Goal: Browse casually

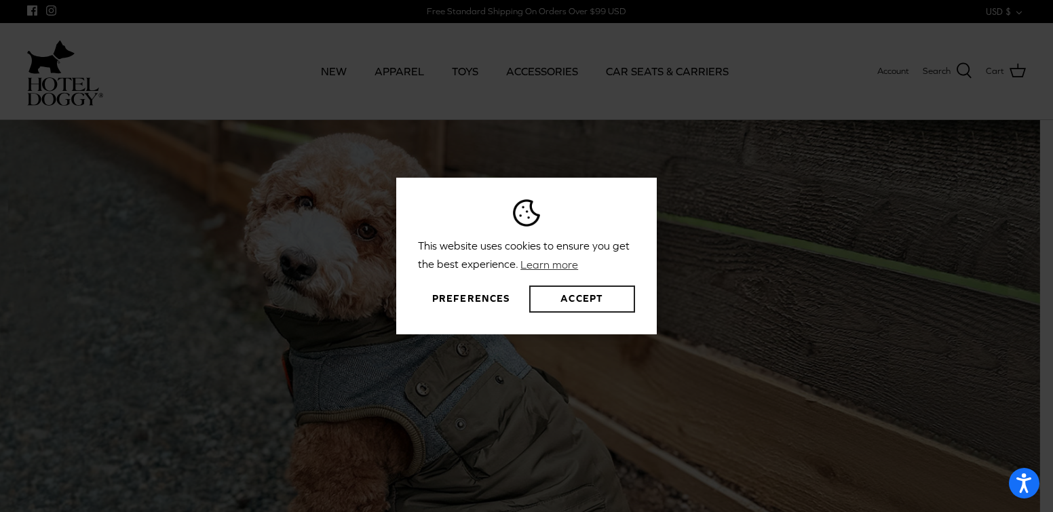
click at [586, 299] on button "Accept" at bounding box center [582, 299] width 106 height 27
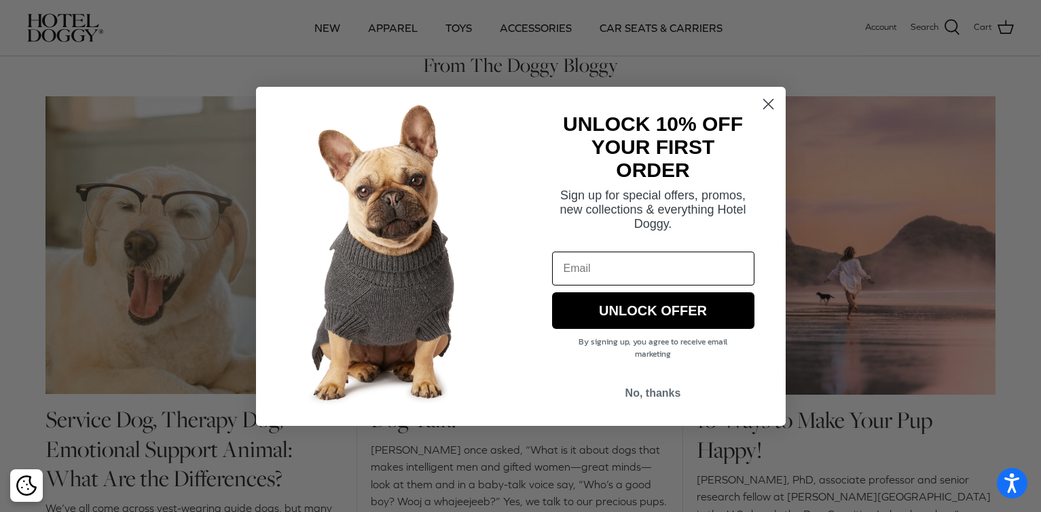
scroll to position [1612, 0]
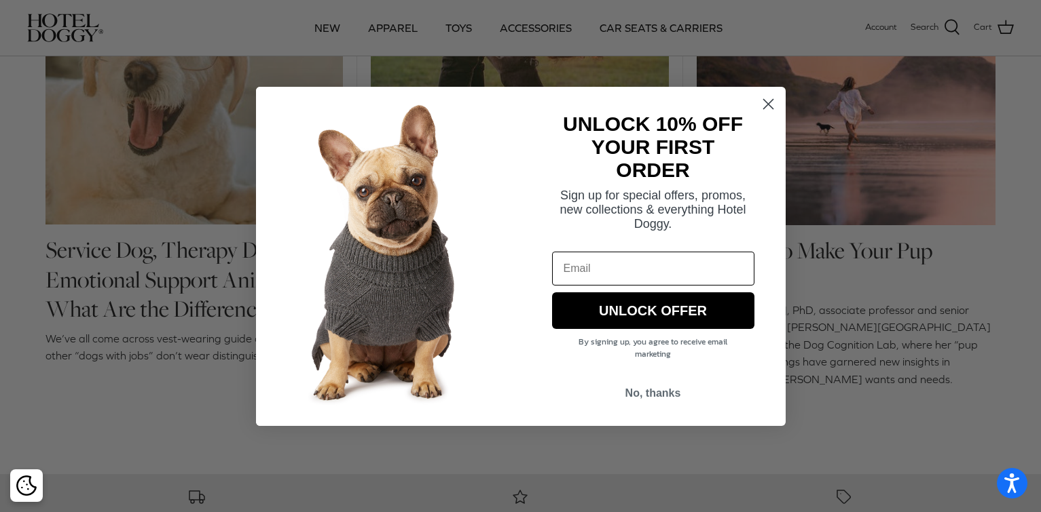
click at [765, 104] on circle "Close dialog" at bounding box center [767, 103] width 22 height 22
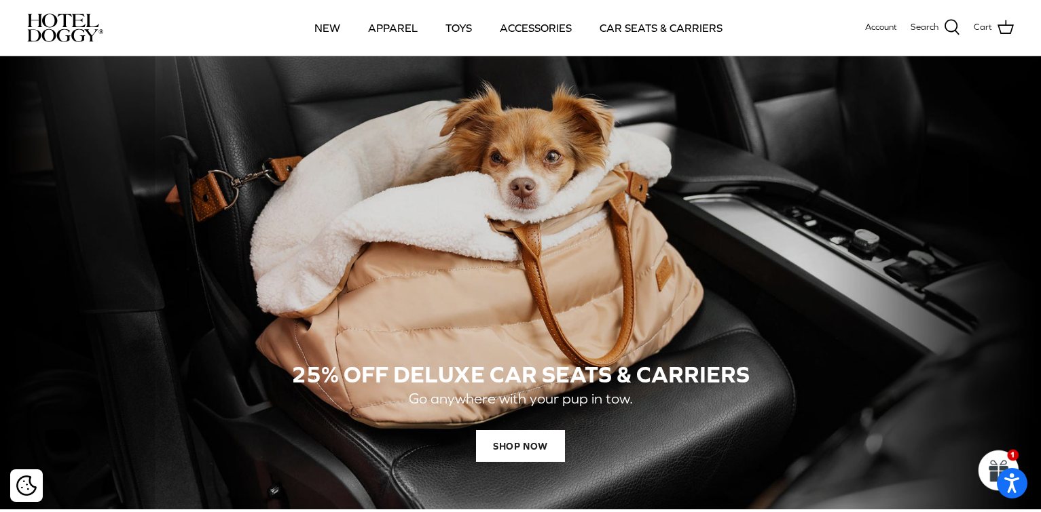
scroll to position [509, 0]
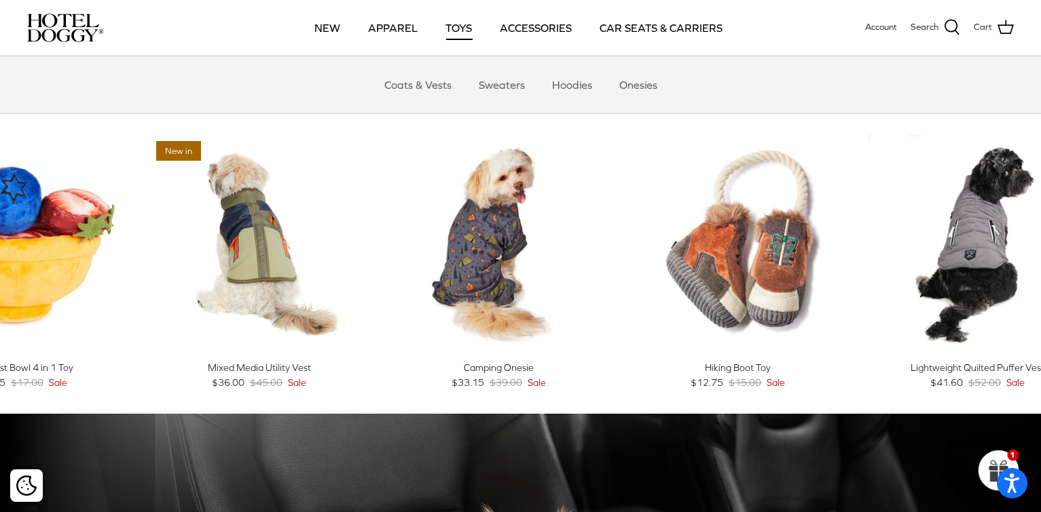
click at [466, 29] on link "TOYS" at bounding box center [458, 28] width 51 height 46
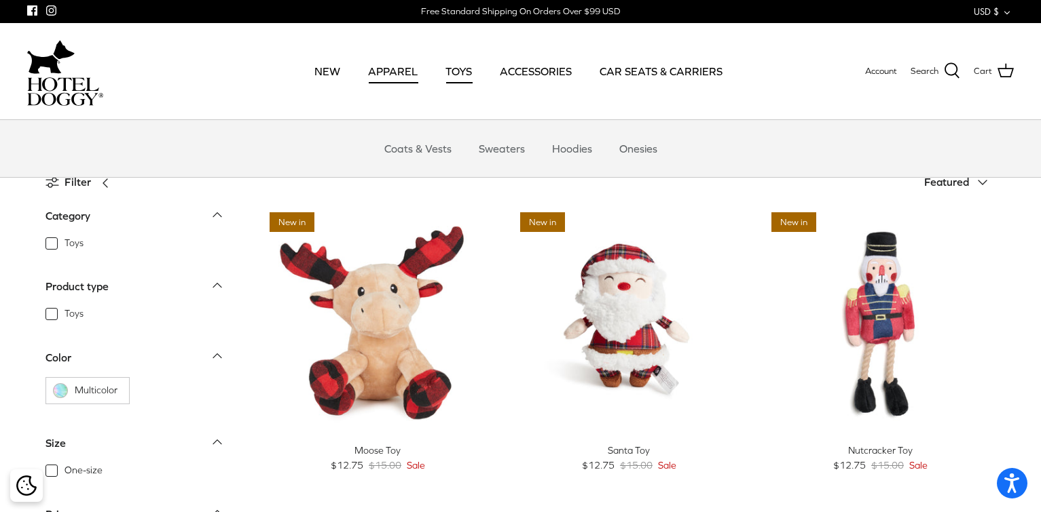
click at [391, 68] on link "APPAREL" at bounding box center [393, 71] width 74 height 46
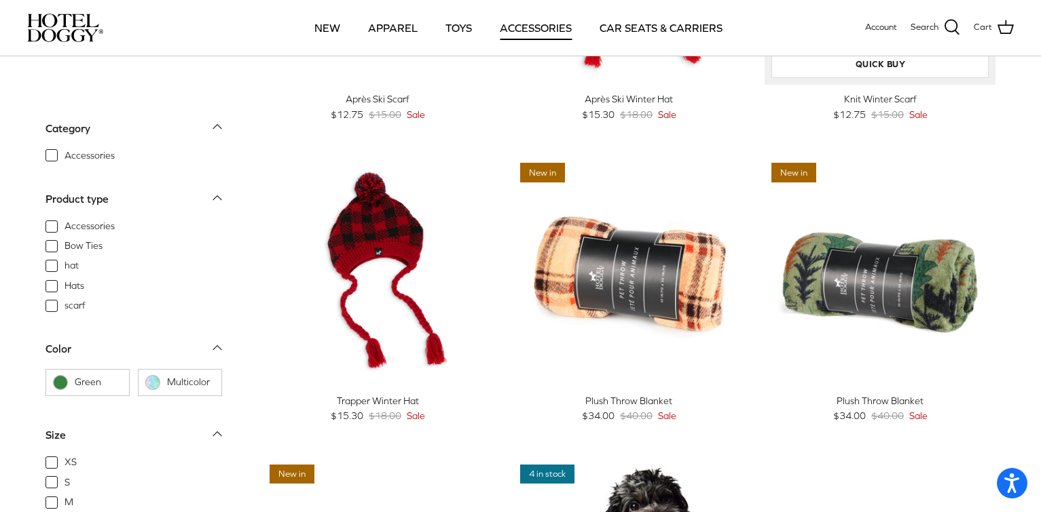
scroll to position [170, 0]
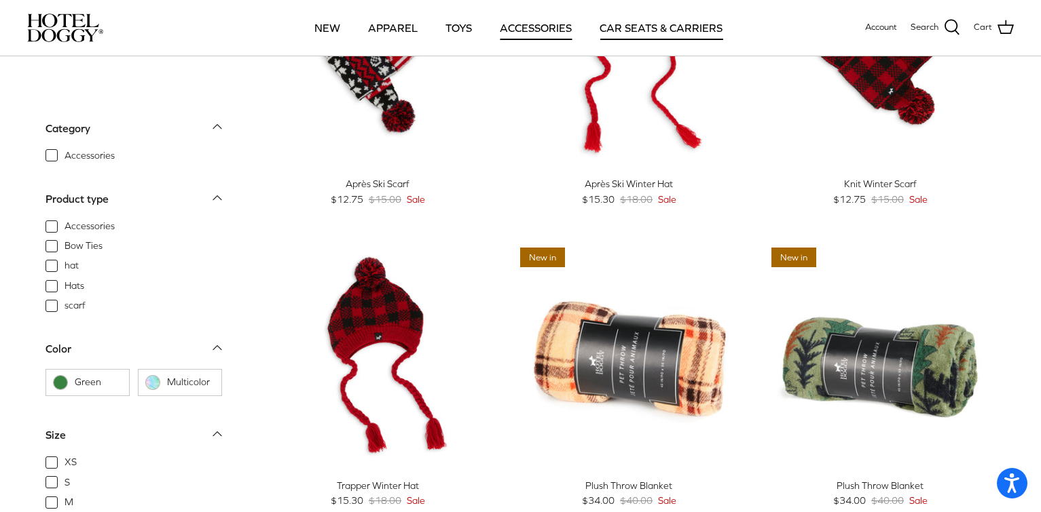
click at [691, 24] on link "CAR SEATS & CARRIERS" at bounding box center [660, 28] width 147 height 46
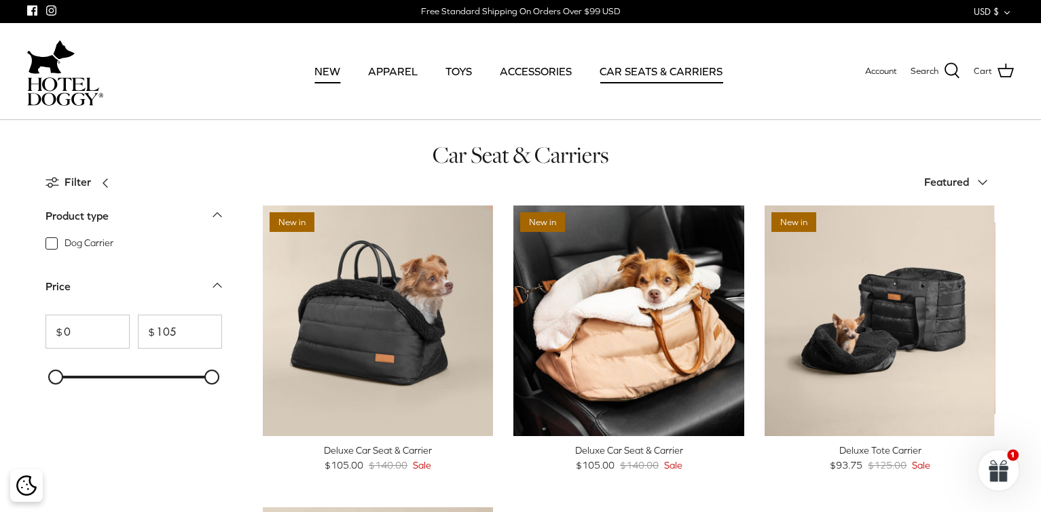
click at [328, 68] on link "NEW" at bounding box center [327, 71] width 50 height 46
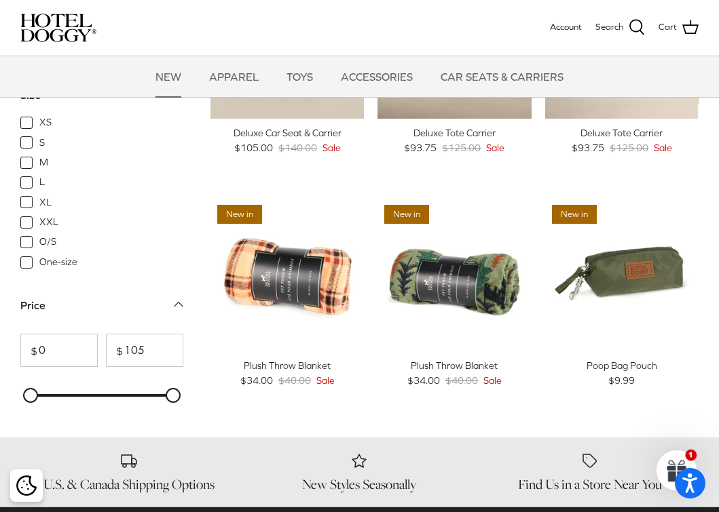
scroll to position [1018, 0]
